Goal: Task Accomplishment & Management: Manage account settings

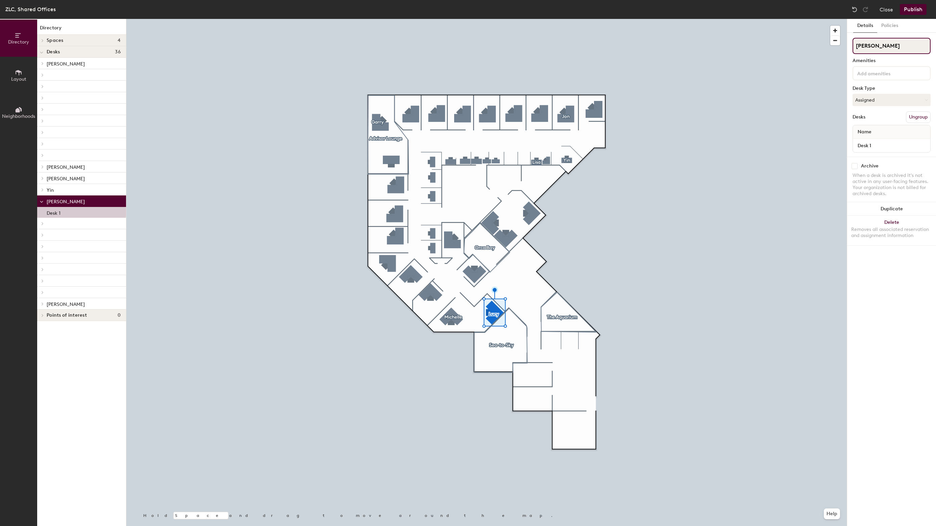
click at [872, 50] on input "[PERSON_NAME]" at bounding box center [891, 46] width 78 height 16
click at [871, 100] on button "Assigned" at bounding box center [891, 100] width 78 height 12
click at [875, 142] on div "Hoteled" at bounding box center [887, 141] width 68 height 10
click at [912, 120] on button "Ungroup" at bounding box center [918, 116] width 25 height 11
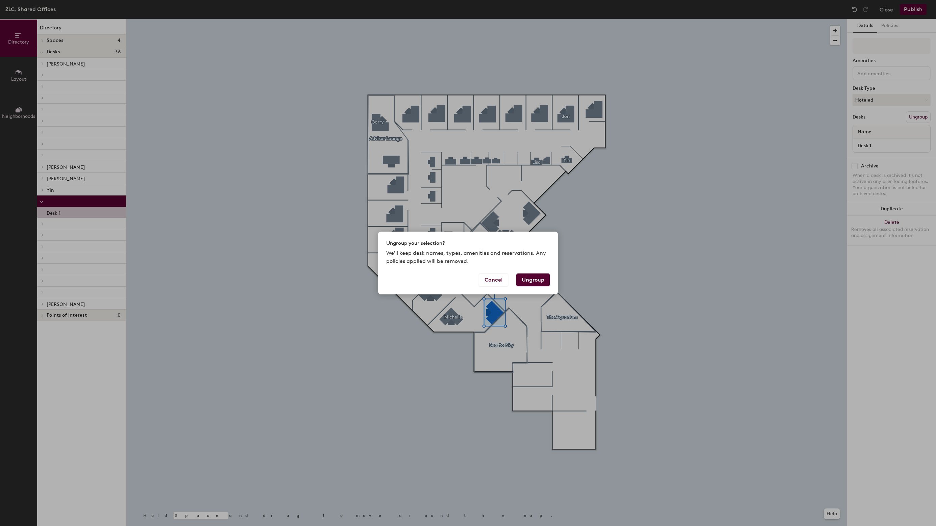
click at [532, 281] on button "Ungroup" at bounding box center [532, 280] width 33 height 13
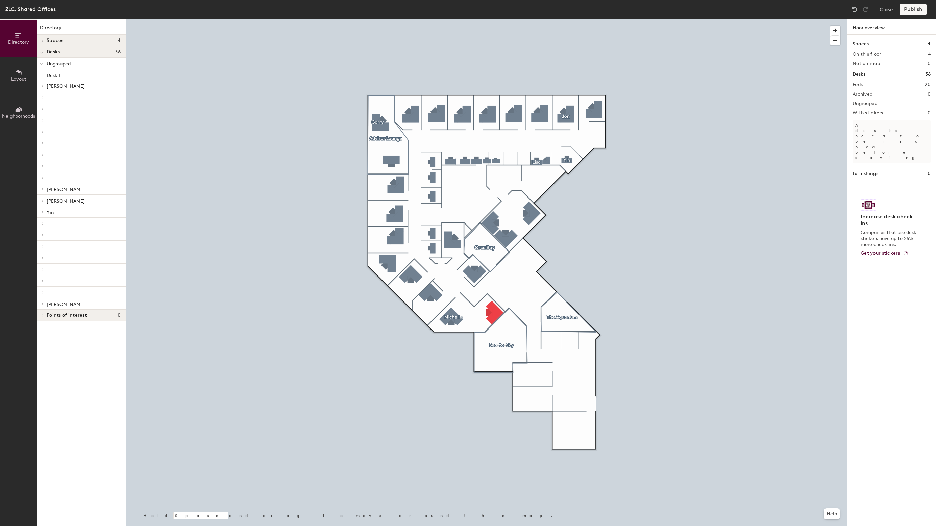
click at [488, 19] on div at bounding box center [486, 19] width 720 height 0
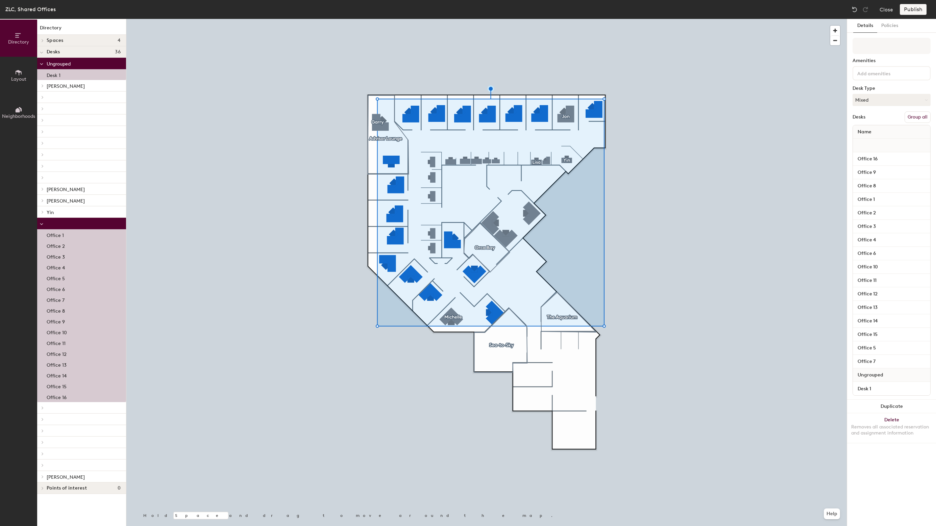
click at [911, 119] on button "Group all" at bounding box center [917, 116] width 26 height 11
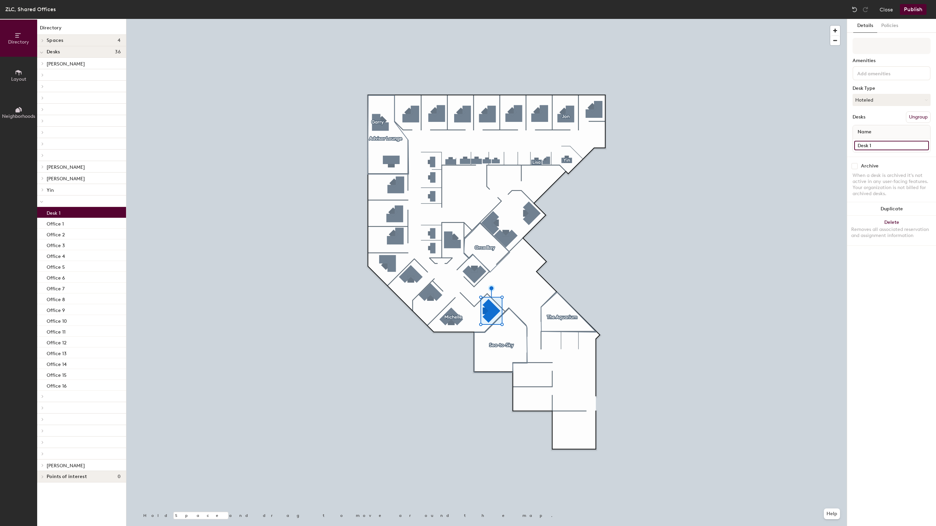
click at [874, 146] on input "Desk 1" at bounding box center [891, 145] width 75 height 9
type input "Office 17"
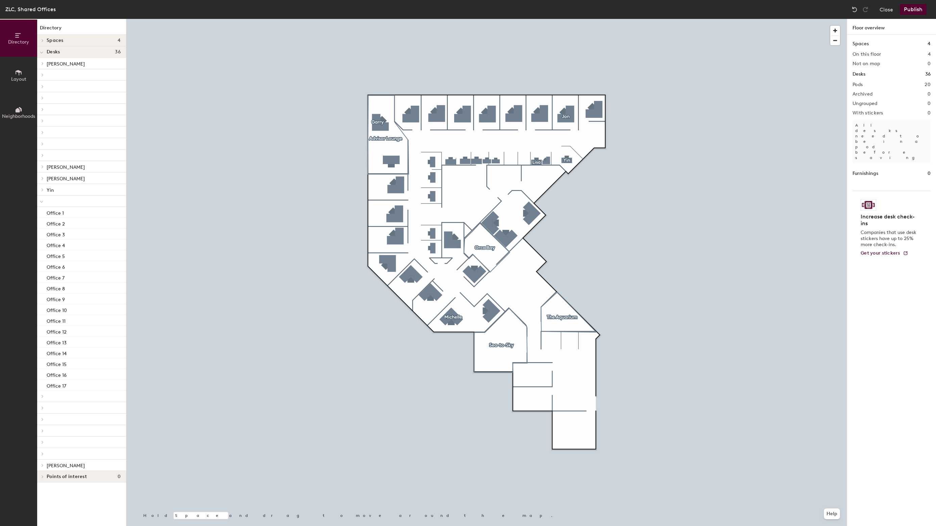
click at [906, 8] on button "Publish" at bounding box center [913, 9] width 27 height 11
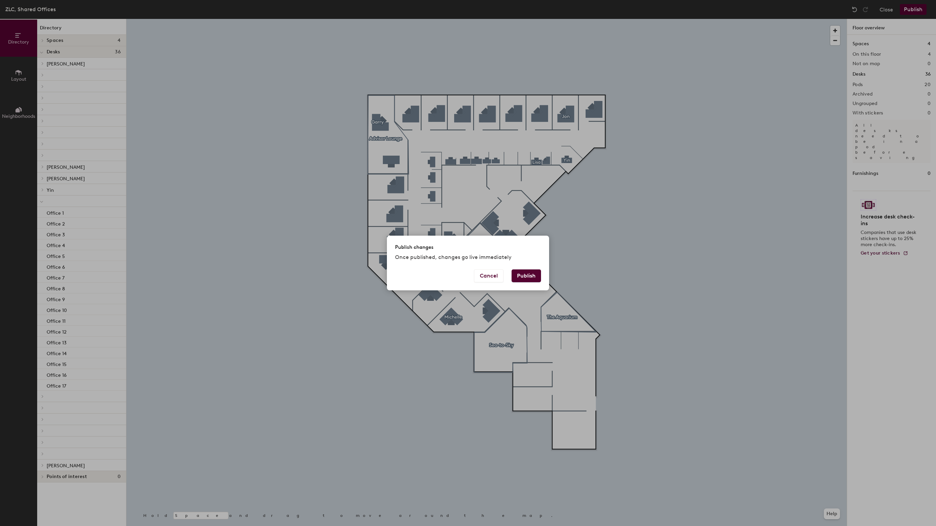
click at [537, 277] on button "Publish" at bounding box center [525, 276] width 29 height 13
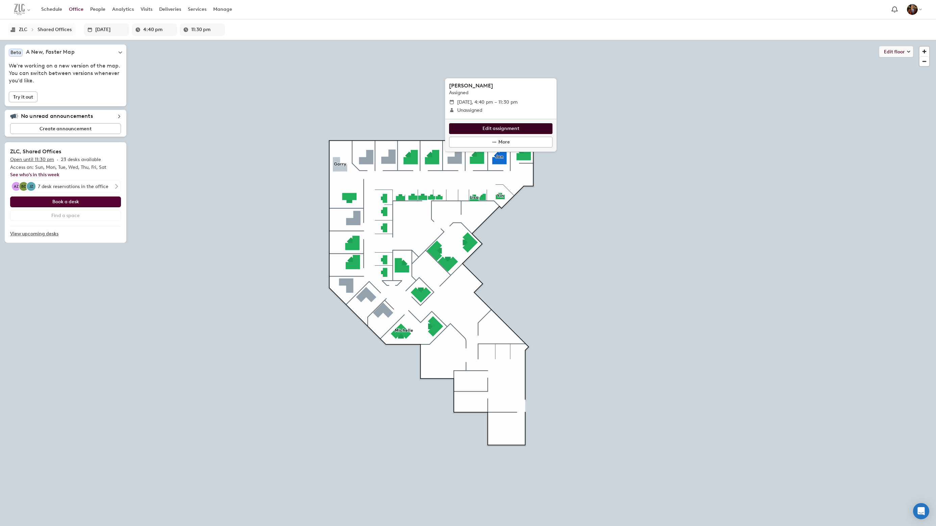
click at [494, 130] on span "Edit assignment" at bounding box center [500, 128] width 37 height 7
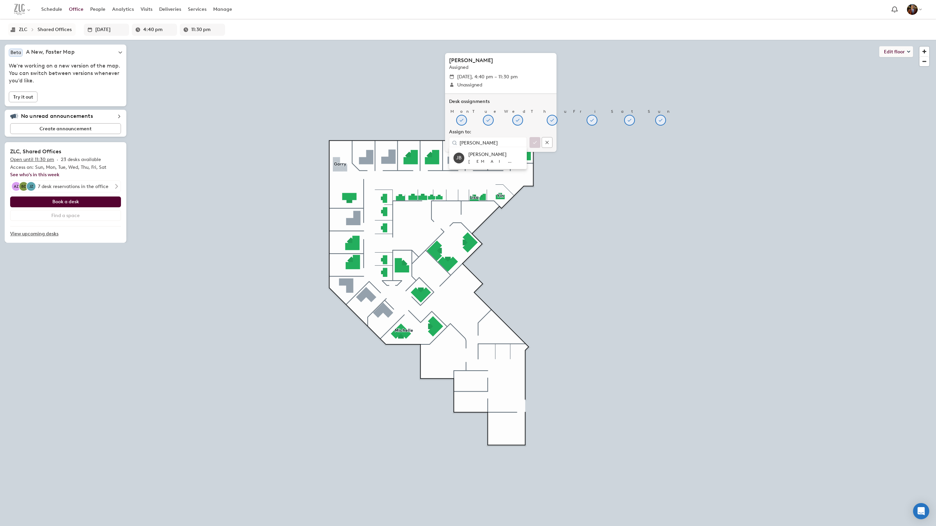
type input "[PERSON_NAME]"
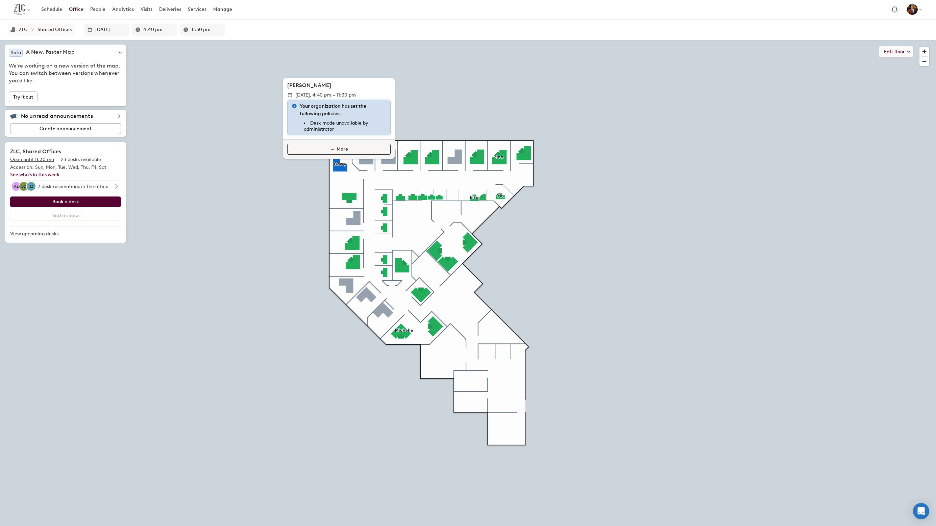
click at [344, 151] on span "More" at bounding box center [341, 149] width 11 height 7
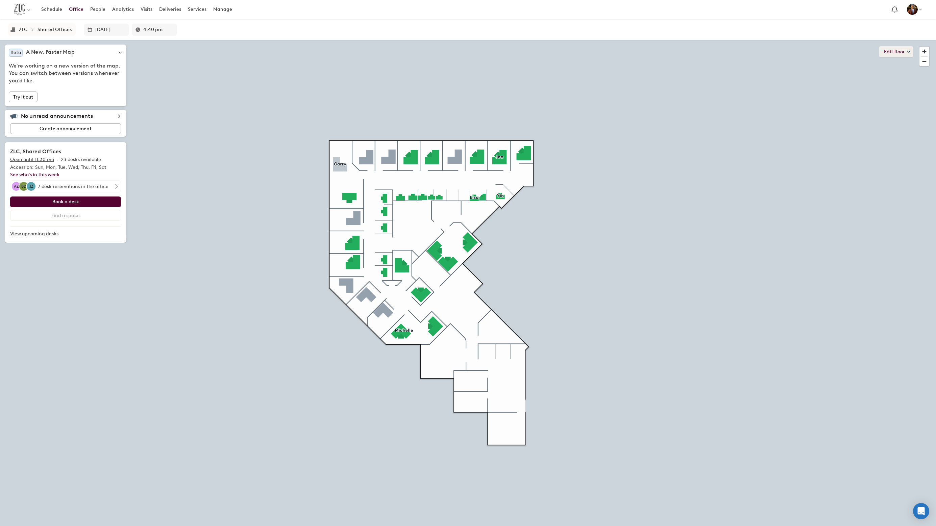
click at [896, 50] on button "Edit floor" at bounding box center [896, 51] width 34 height 11
click at [867, 66] on li "Assignments - Quick edit" at bounding box center [870, 65] width 83 height 9
